Goal: Information Seeking & Learning: Find specific fact

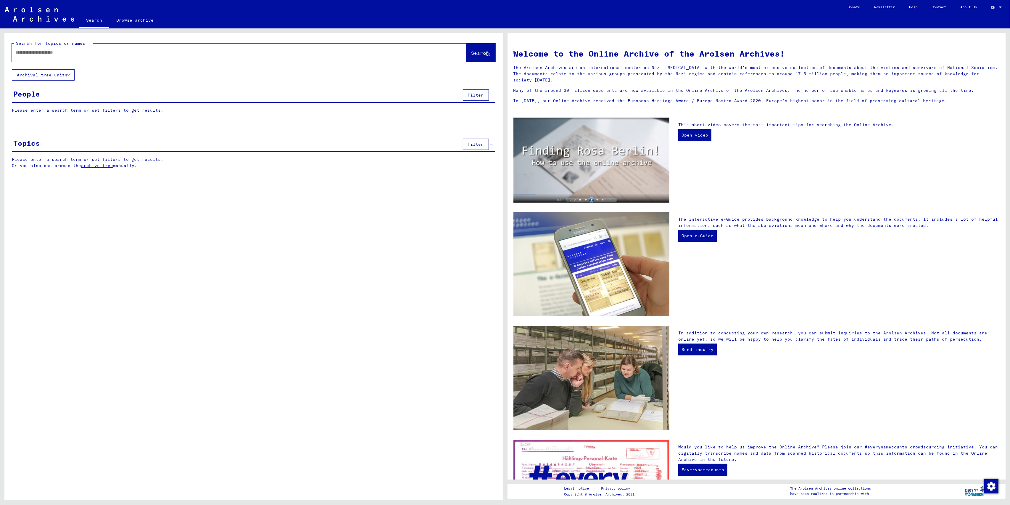
click at [137, 57] on div at bounding box center [230, 52] width 437 height 13
click at [137, 53] on input "text" at bounding box center [231, 52] width 433 height 6
type input "**********"
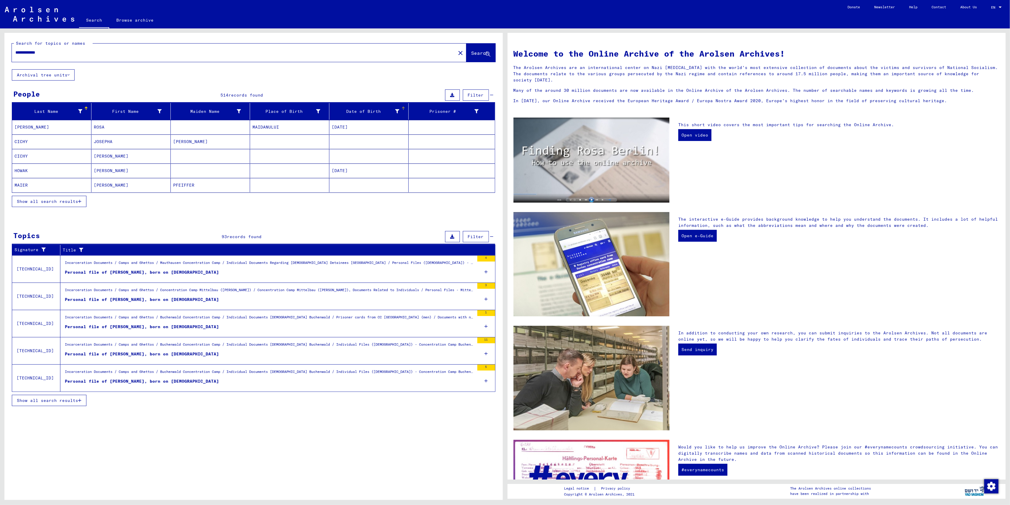
click at [362, 107] on div "Date of Birth" at bounding box center [370, 111] width 77 height 9
click at [57, 205] on button "Show all search results" at bounding box center [49, 201] width 75 height 11
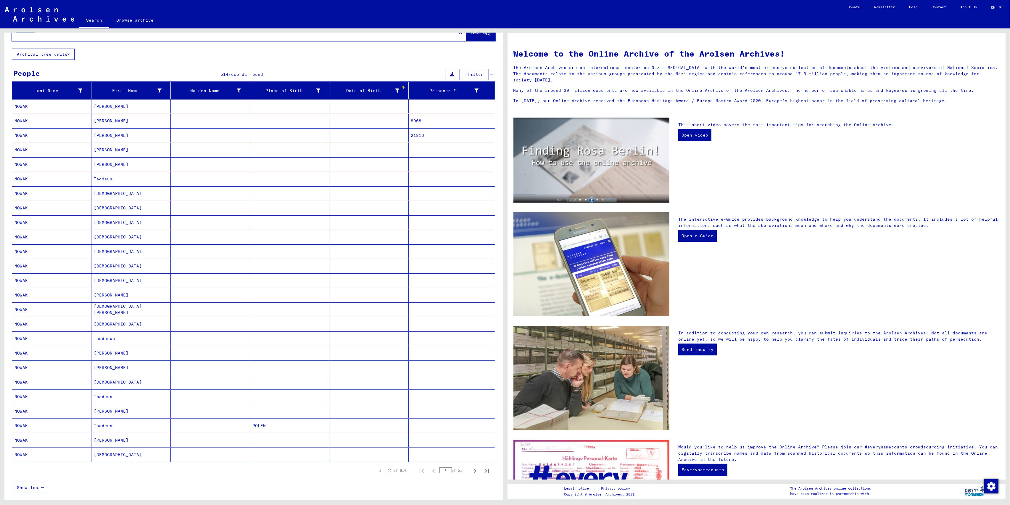
scroll to position [39, 0]
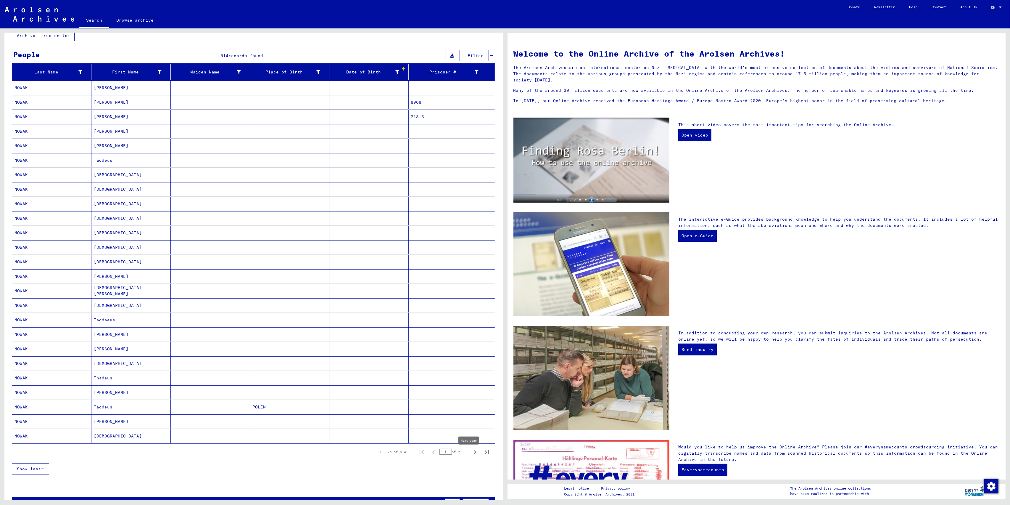
click at [471, 453] on icon "Next page" at bounding box center [475, 452] width 8 height 8
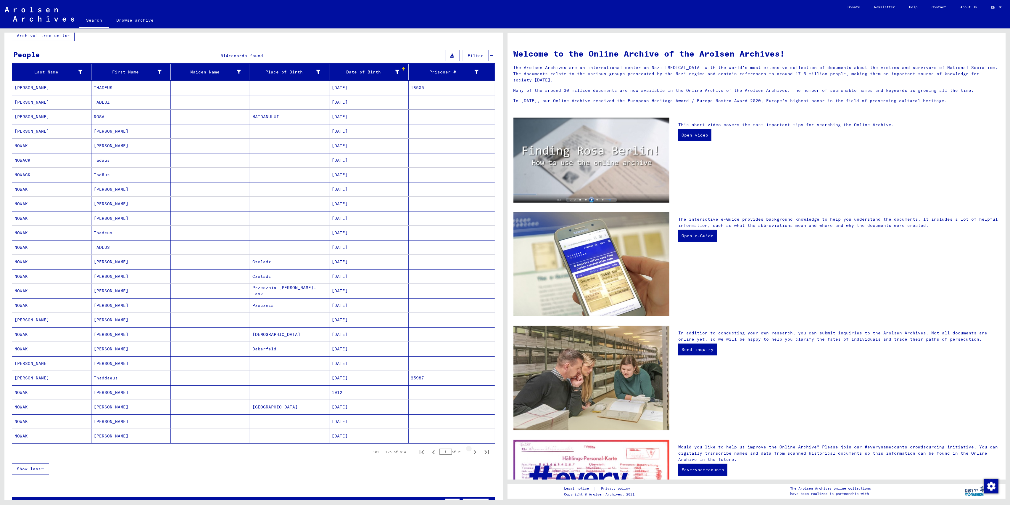
click at [471, 453] on icon "Next page" at bounding box center [475, 452] width 8 height 8
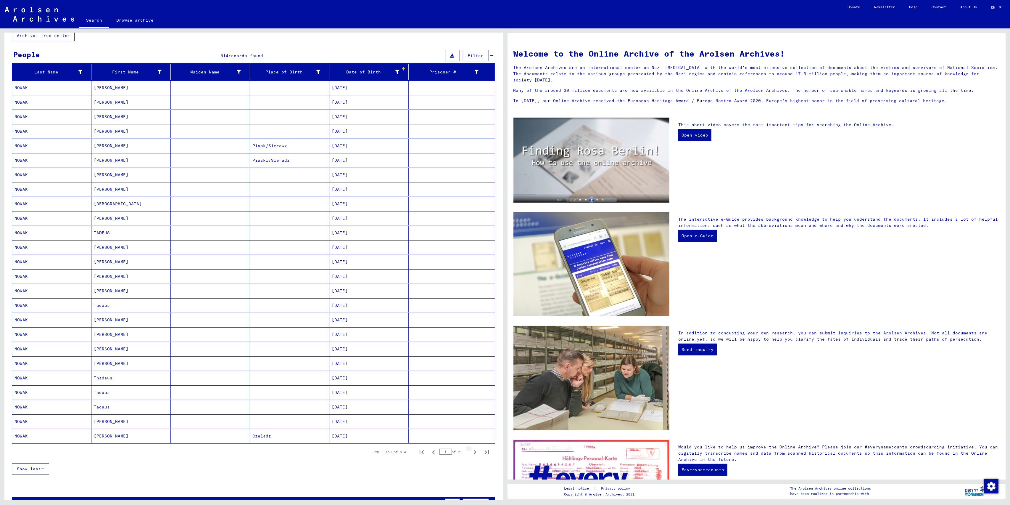
click at [471, 453] on icon "Next page" at bounding box center [475, 452] width 8 height 8
click at [348, 191] on mat-cell "[DATE]" at bounding box center [368, 189] width 79 height 14
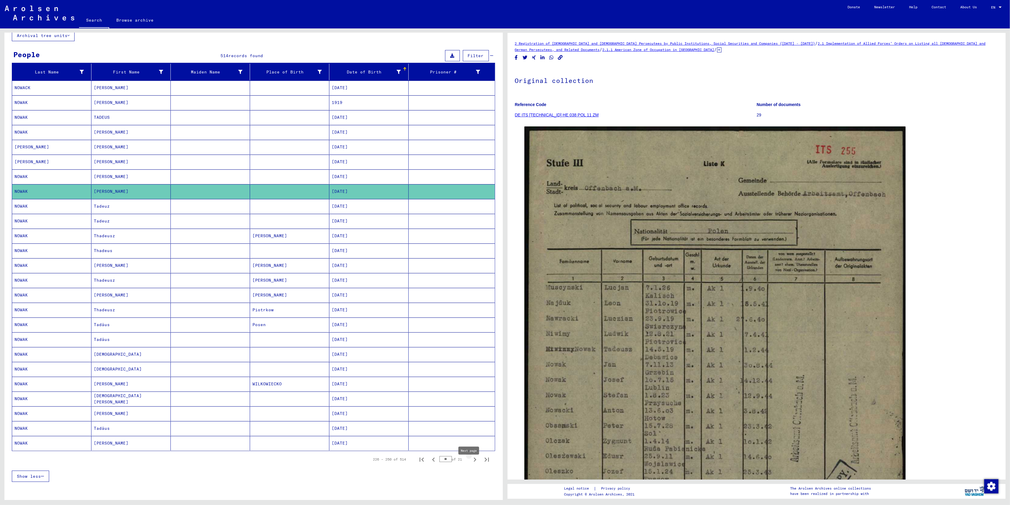
click at [474, 461] on icon "Next page" at bounding box center [475, 459] width 3 height 4
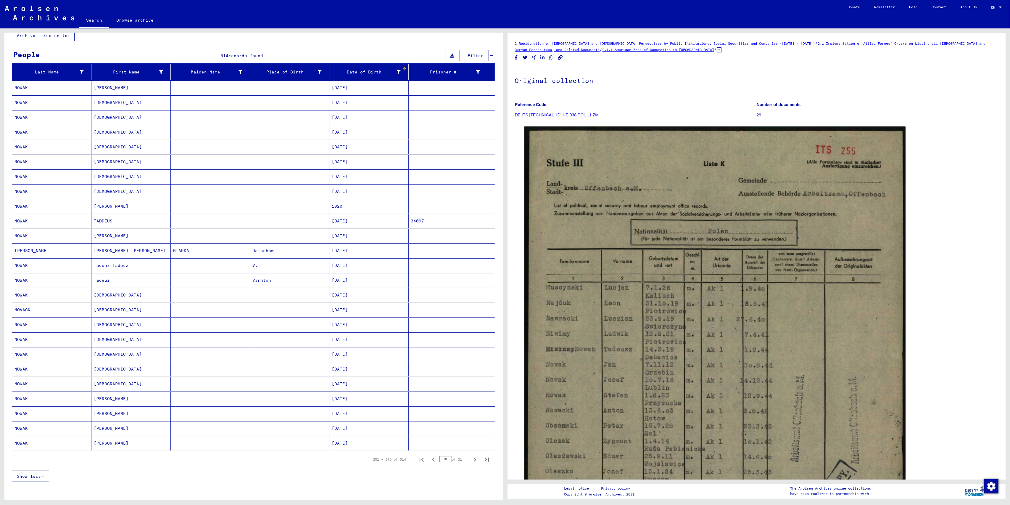
click at [474, 461] on icon "Next page" at bounding box center [475, 459] width 3 height 4
click at [336, 237] on mat-cell "[DATE]" at bounding box center [368, 235] width 79 height 15
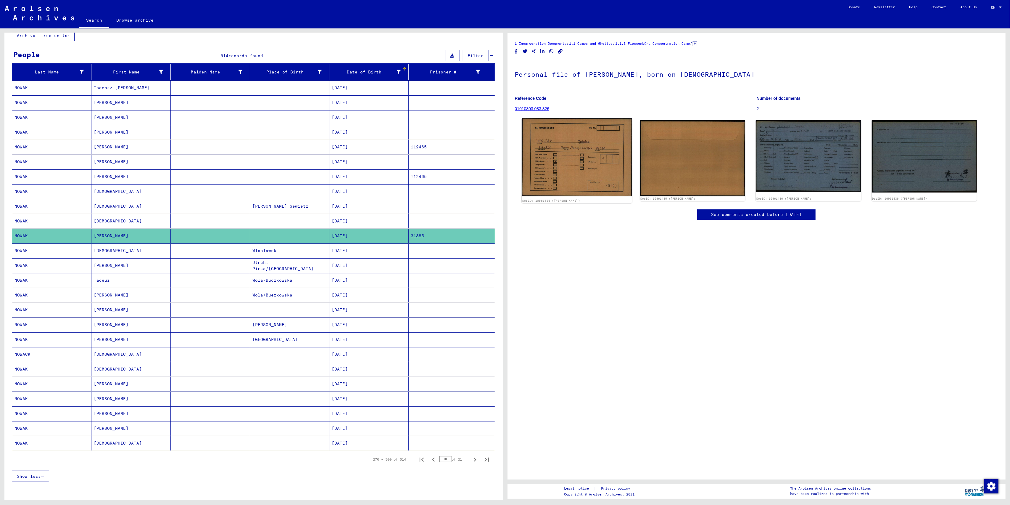
click at [570, 134] on img at bounding box center [577, 157] width 110 height 78
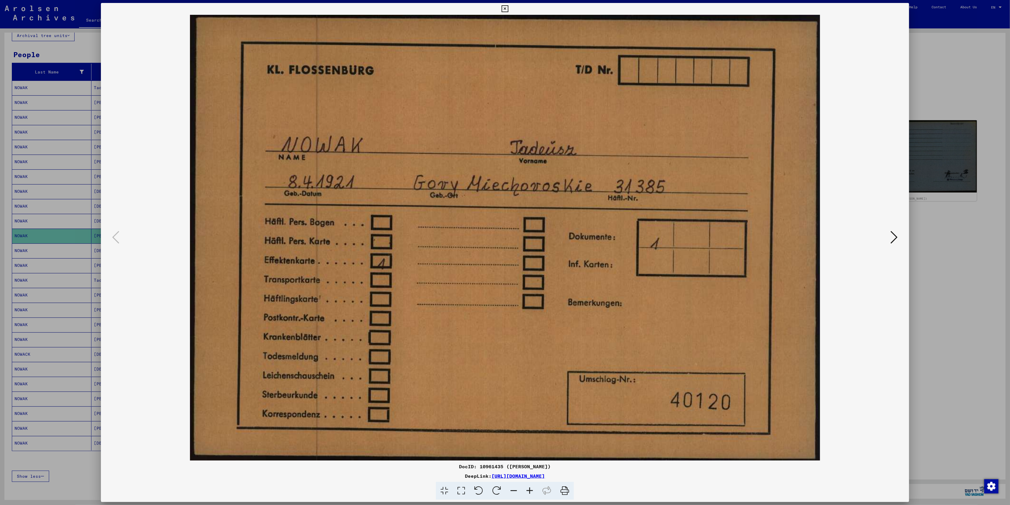
click at [888, 236] on img at bounding box center [505, 237] width 768 height 445
click at [891, 239] on icon at bounding box center [894, 237] width 7 height 14
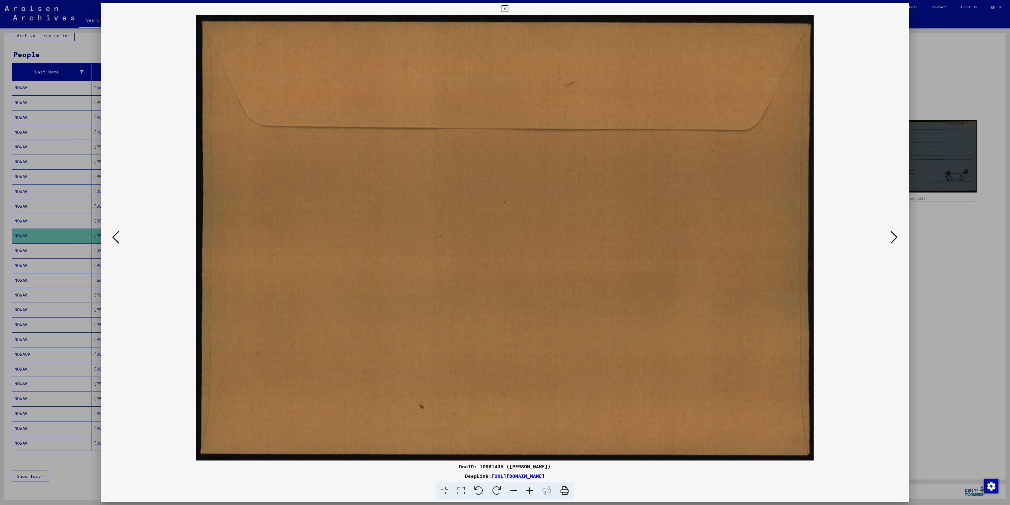
click at [891, 239] on icon at bounding box center [894, 237] width 7 height 14
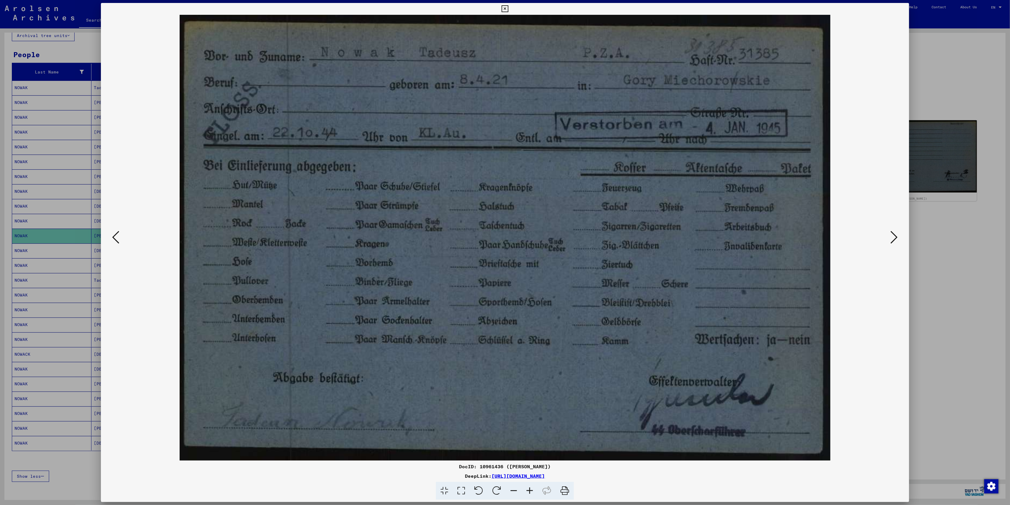
click at [891, 239] on icon at bounding box center [894, 237] width 7 height 14
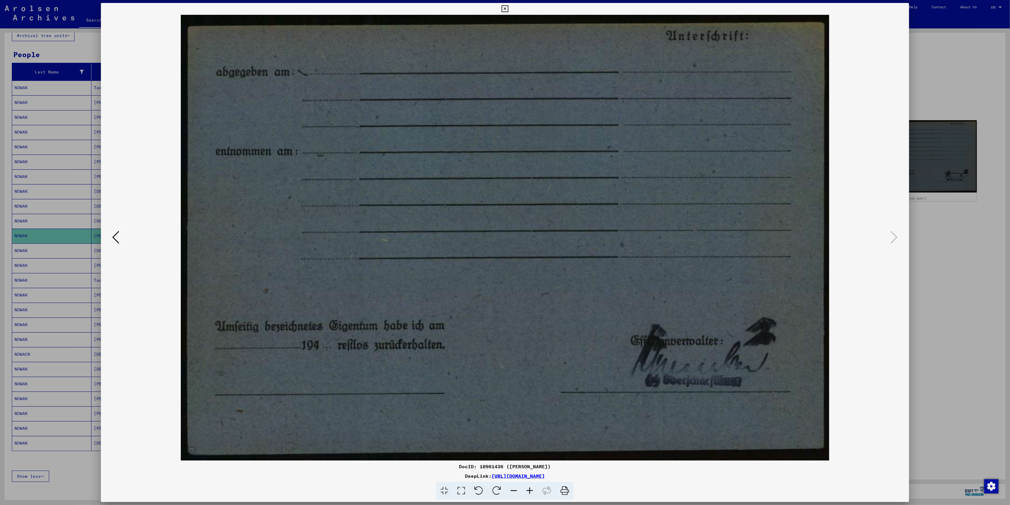
click at [935, 232] on div at bounding box center [505, 252] width 1010 height 505
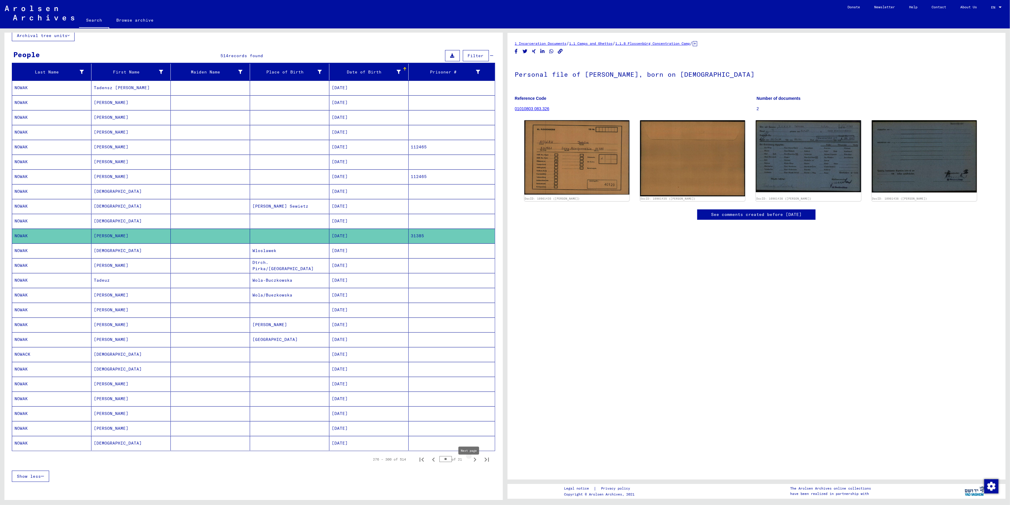
click at [471, 463] on icon "Next page" at bounding box center [475, 459] width 8 height 8
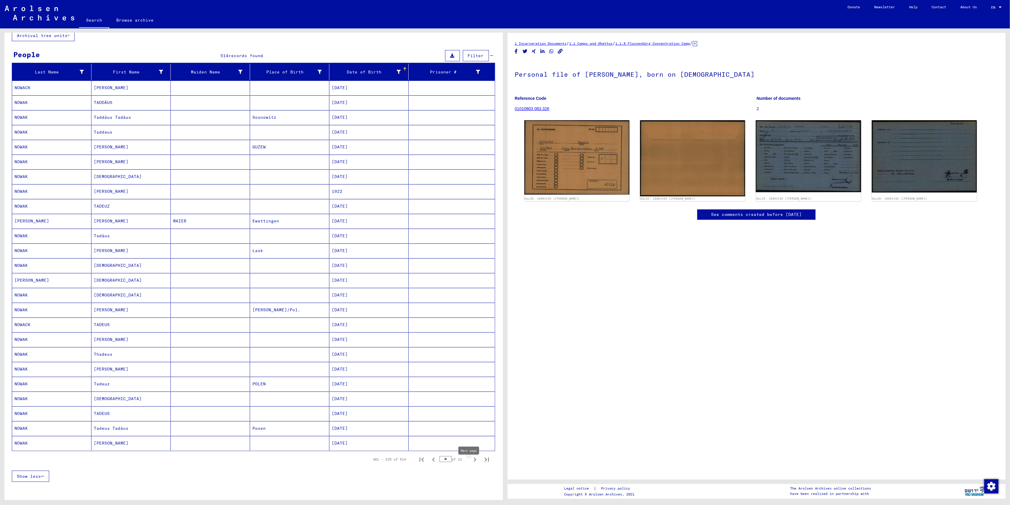
click at [469, 465] on button "Next page" at bounding box center [475, 459] width 12 height 12
click at [430, 462] on icon "Previous page" at bounding box center [433, 459] width 8 height 8
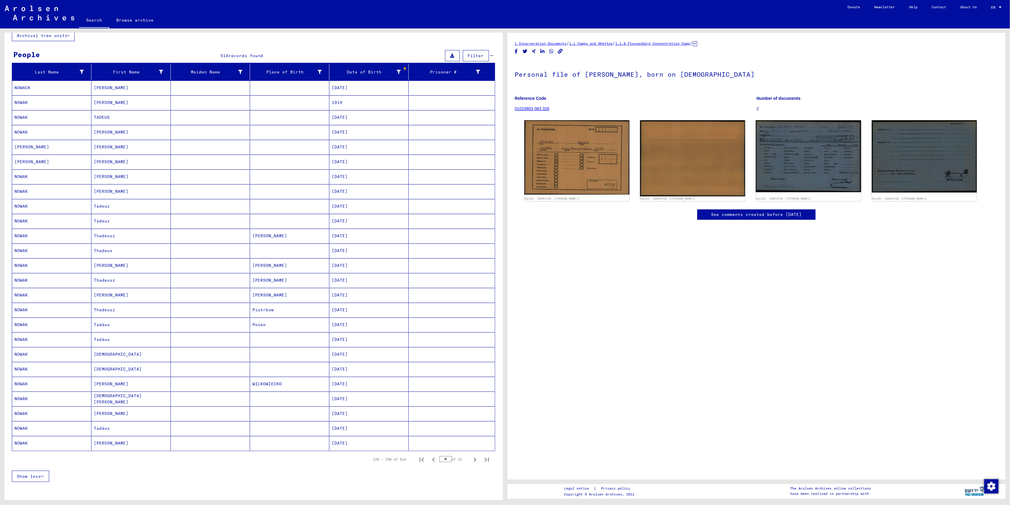
click at [430, 462] on icon "Previous page" at bounding box center [433, 459] width 8 height 8
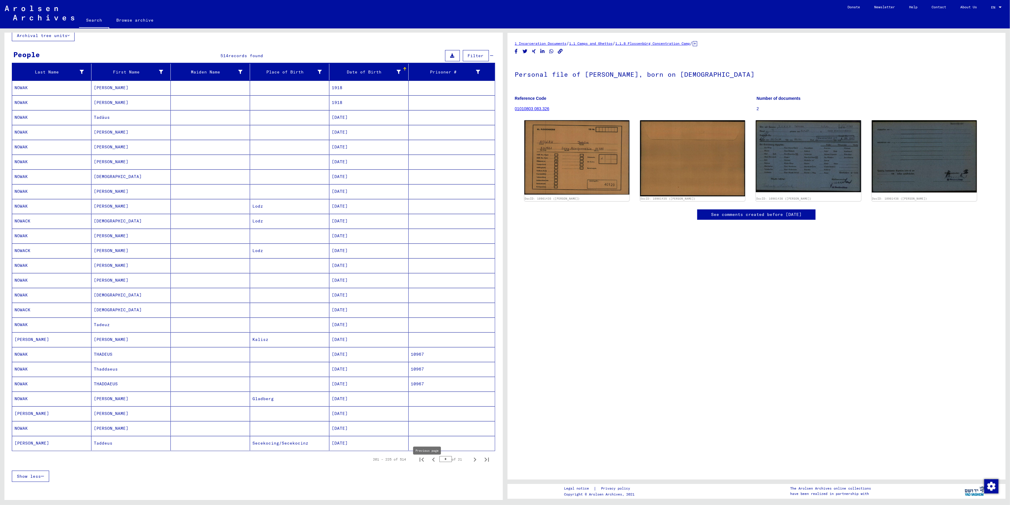
click at [430, 463] on icon "Previous page" at bounding box center [433, 459] width 8 height 8
type input "*"
click at [344, 265] on mat-cell "[DATE]" at bounding box center [368, 265] width 79 height 15
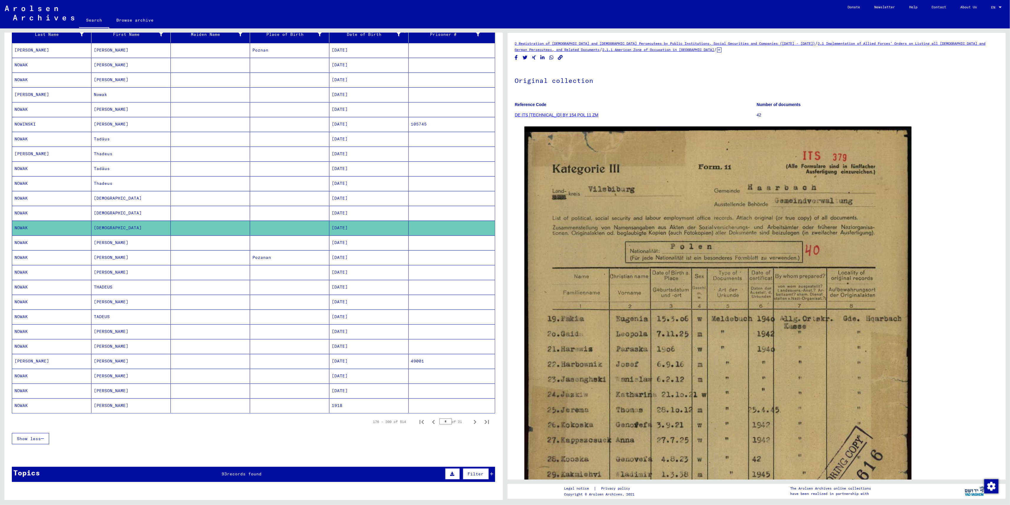
scroll to position [79, 0]
